Goal: Transaction & Acquisition: Purchase product/service

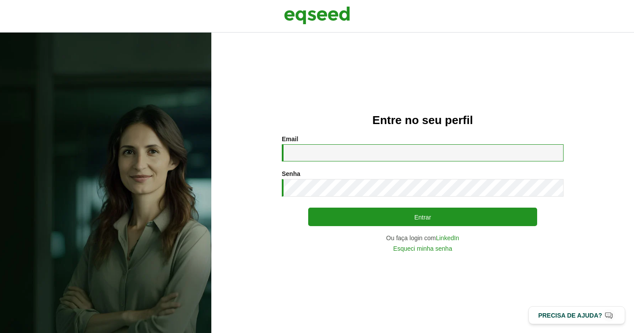
type input "**********"
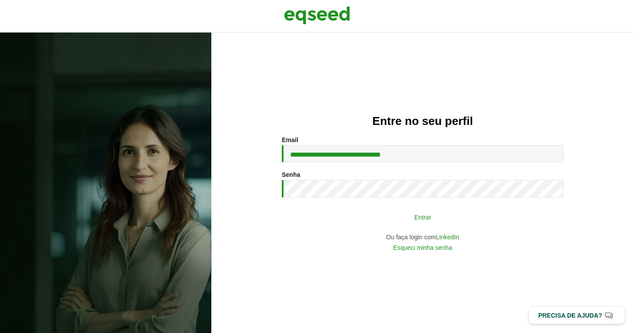
drag, startPoint x: 0, startPoint y: 0, endPoint x: 422, endPoint y: 219, distance: 475.3
click at [422, 219] on button "Entrar" at bounding box center [422, 217] width 229 height 17
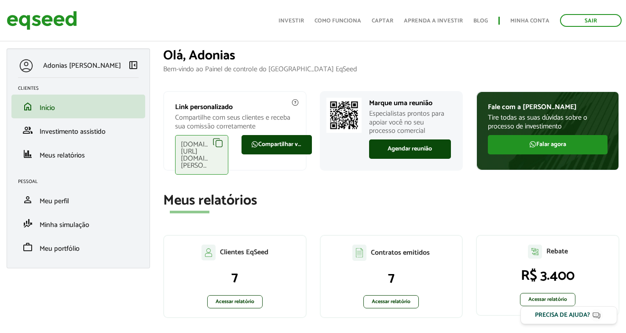
scroll to position [88, 0]
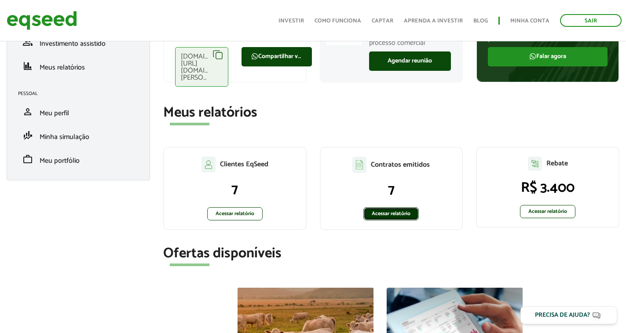
click at [390, 214] on link "Acessar relatório" at bounding box center [391, 213] width 55 height 13
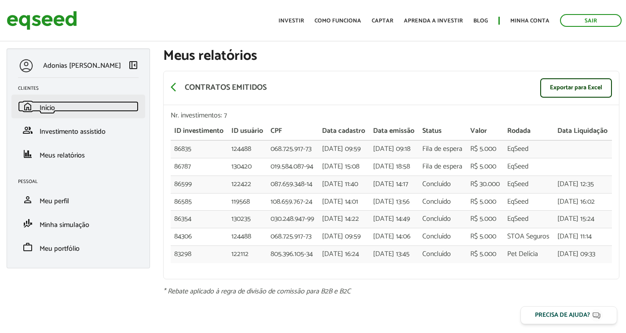
click at [56, 107] on link "home Início" at bounding box center [78, 106] width 121 height 11
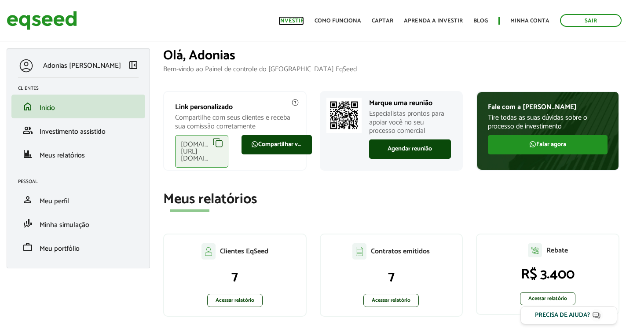
click at [291, 20] on link "Investir" at bounding box center [292, 21] width 26 height 6
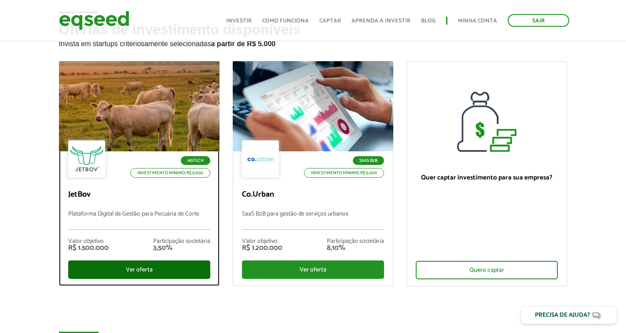
click at [148, 271] on div "Ver oferta" at bounding box center [139, 270] width 142 height 18
